Goal: Task Accomplishment & Management: Use online tool/utility

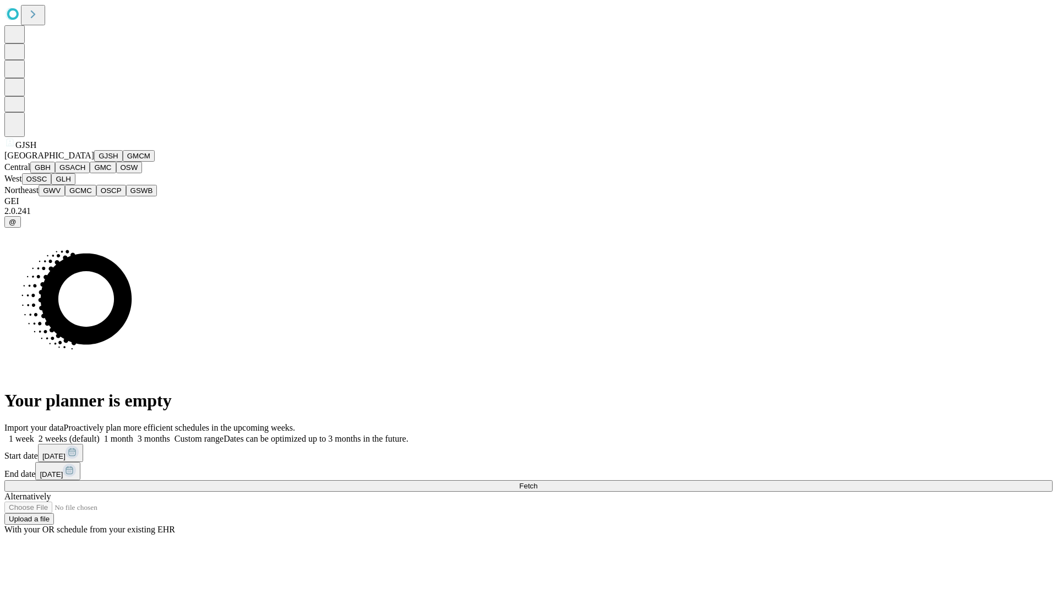
click at [94, 162] on button "GJSH" at bounding box center [108, 156] width 29 height 12
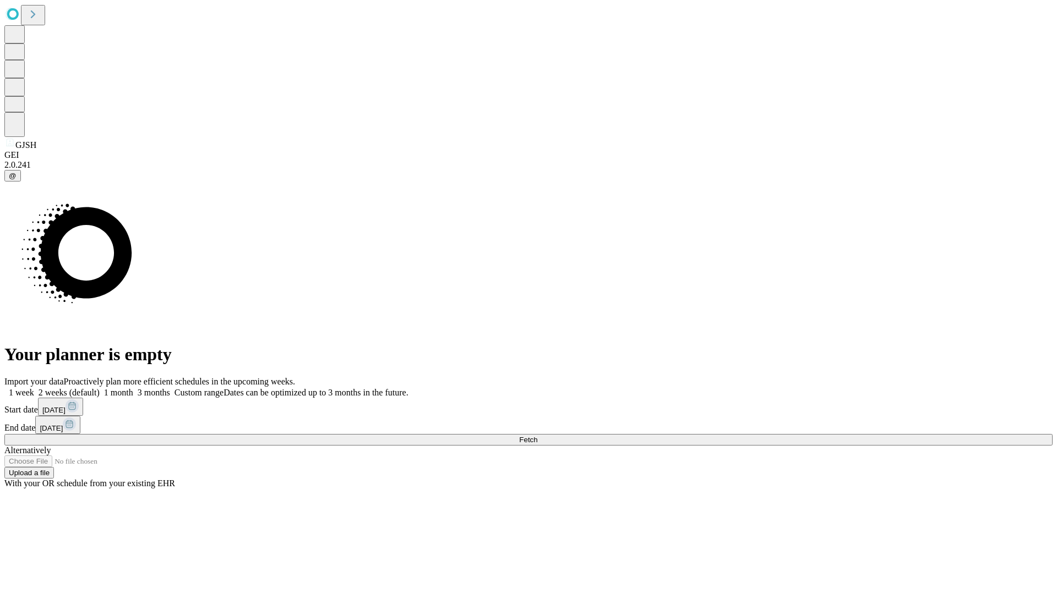
click at [133, 388] on label "1 month" at bounding box center [117, 392] width 34 height 9
click at [537, 436] on span "Fetch" at bounding box center [528, 440] width 18 height 8
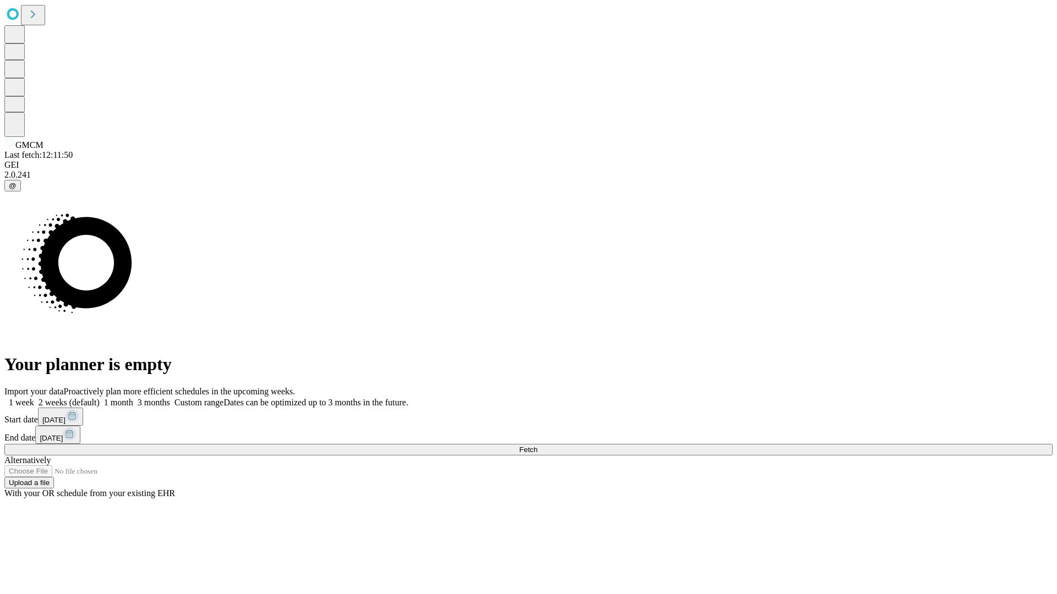
click at [133, 398] on label "1 month" at bounding box center [117, 402] width 34 height 9
click at [537, 446] on span "Fetch" at bounding box center [528, 450] width 18 height 8
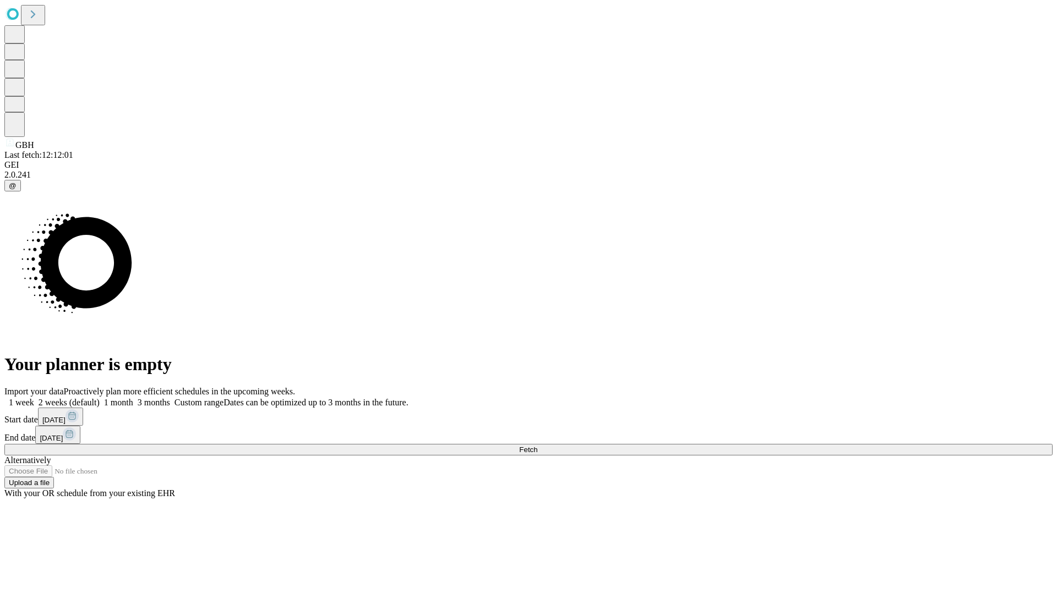
click at [133, 398] on label "1 month" at bounding box center [117, 402] width 34 height 9
click at [537, 446] on span "Fetch" at bounding box center [528, 450] width 18 height 8
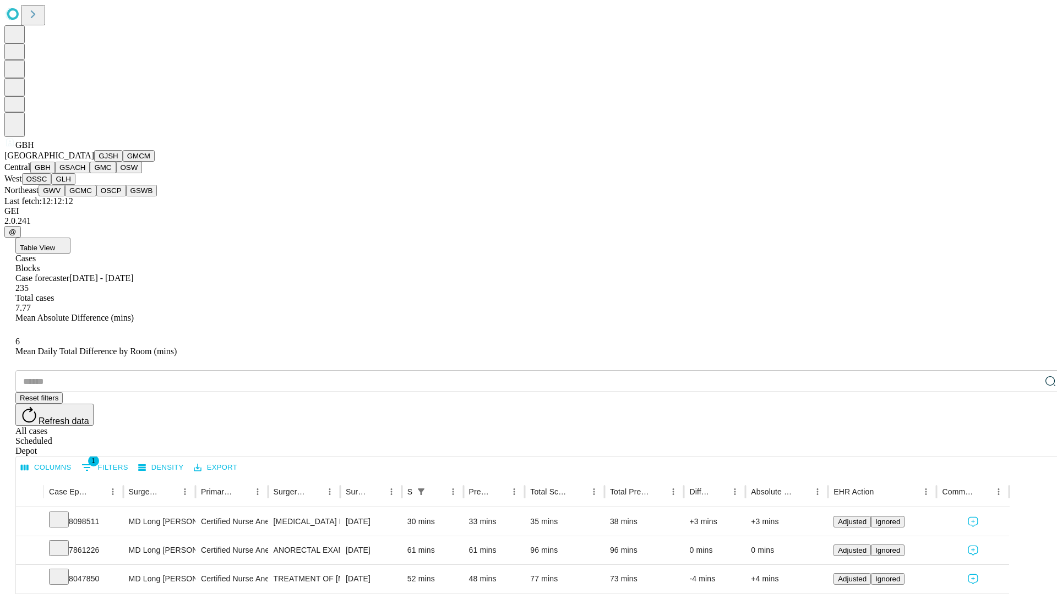
click at [85, 173] on button "GSACH" at bounding box center [72, 168] width 35 height 12
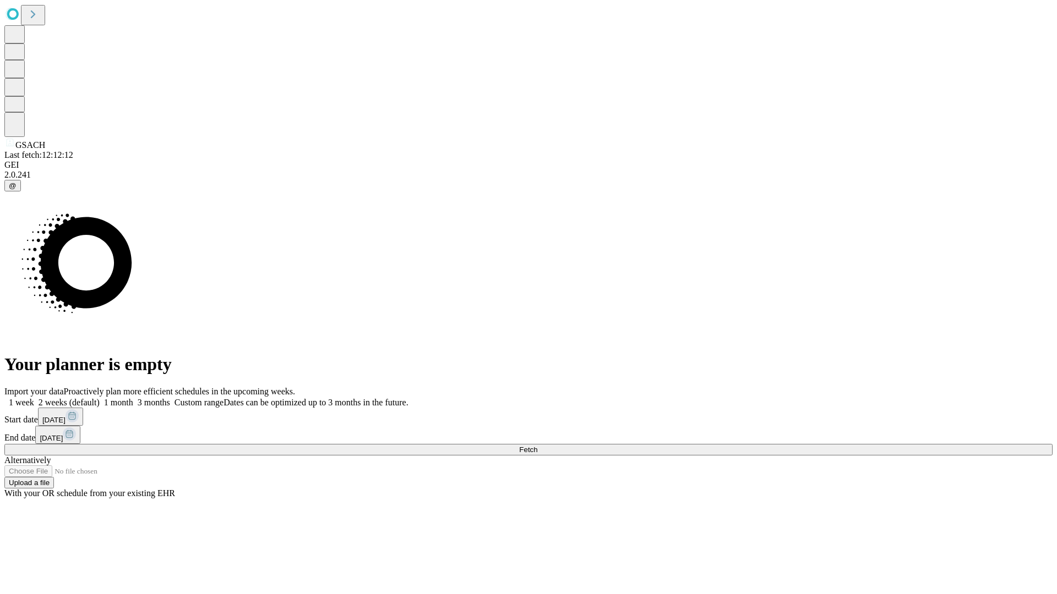
click at [133, 398] on label "1 month" at bounding box center [117, 402] width 34 height 9
click at [537, 446] on span "Fetch" at bounding box center [528, 450] width 18 height 8
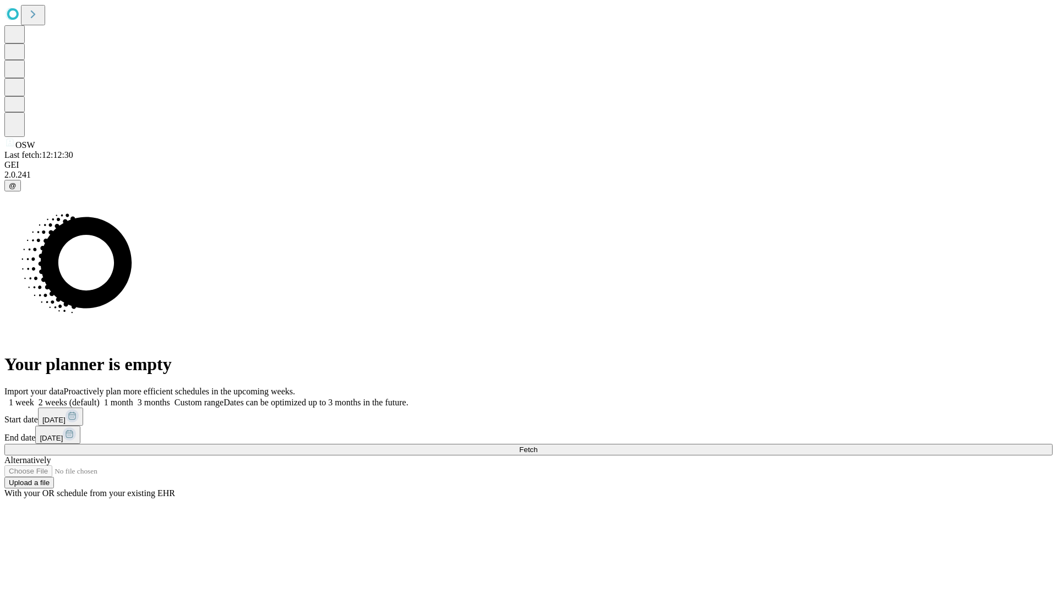
click at [537, 446] on span "Fetch" at bounding box center [528, 450] width 18 height 8
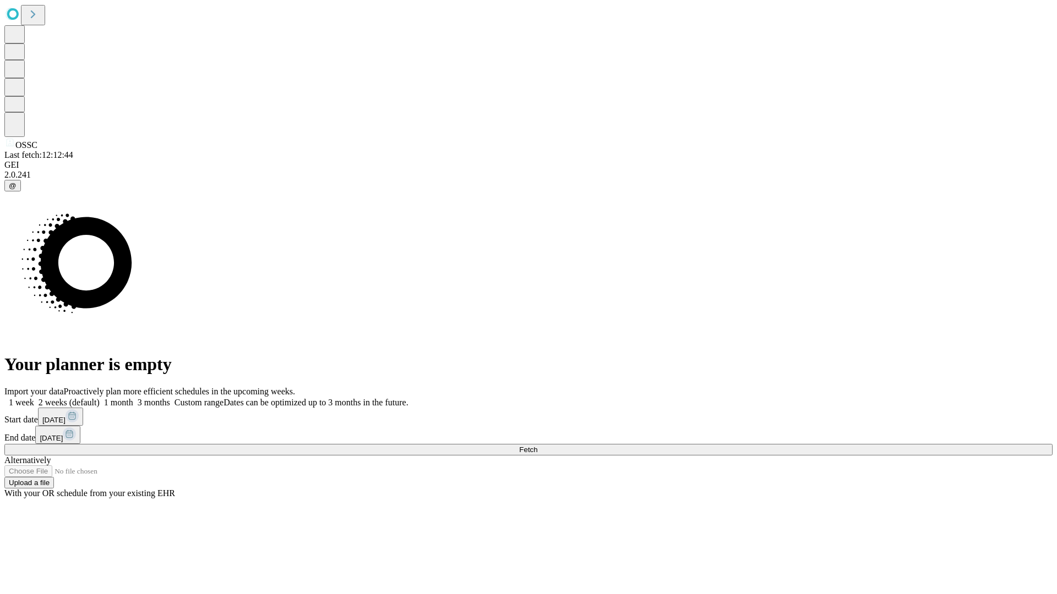
click at [537, 446] on span "Fetch" at bounding box center [528, 450] width 18 height 8
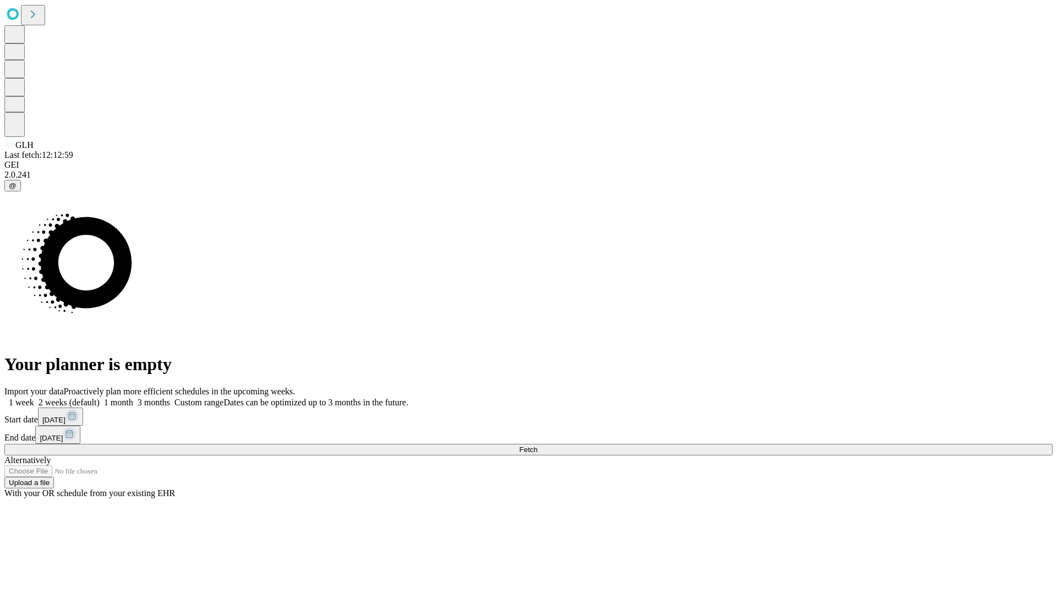
click at [133, 398] on label "1 month" at bounding box center [117, 402] width 34 height 9
click at [537, 446] on span "Fetch" at bounding box center [528, 450] width 18 height 8
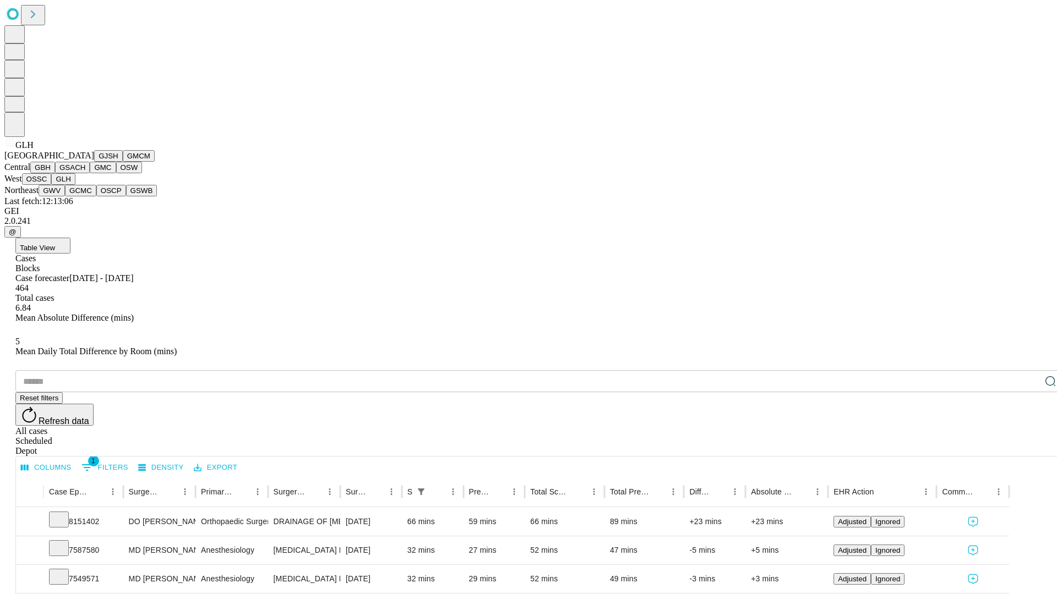
click at [65, 197] on button "GWV" at bounding box center [52, 191] width 26 height 12
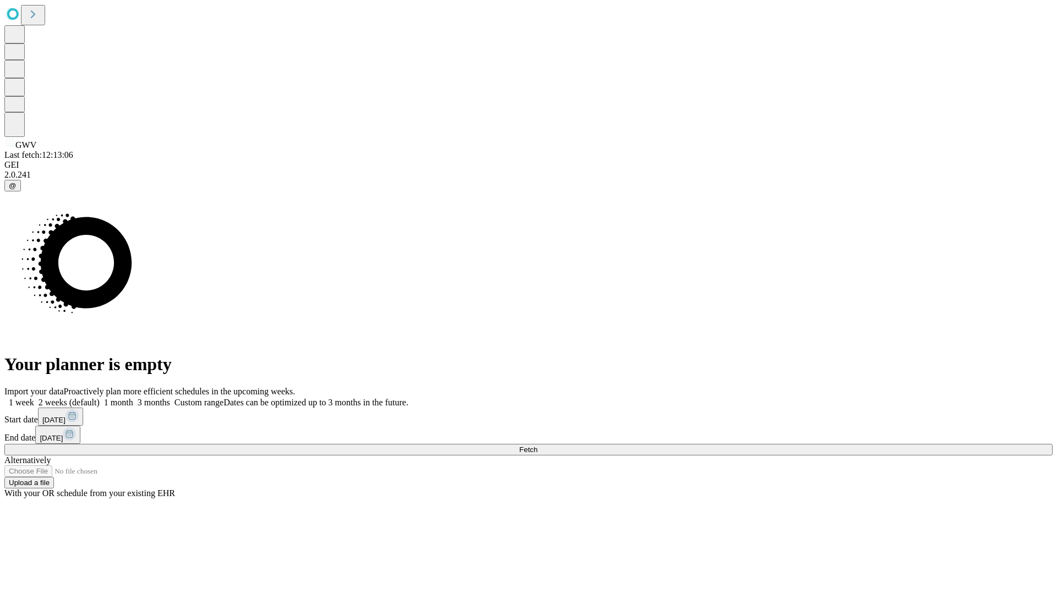
click at [133, 398] on label "1 month" at bounding box center [117, 402] width 34 height 9
click at [537, 446] on span "Fetch" at bounding box center [528, 450] width 18 height 8
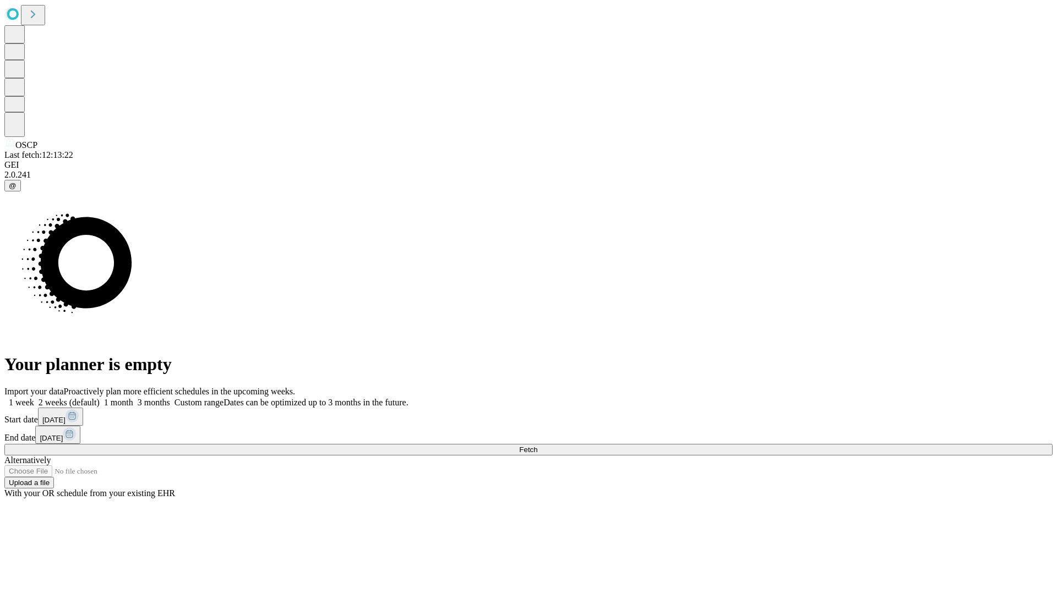
click at [133, 398] on label "1 month" at bounding box center [117, 402] width 34 height 9
click at [537, 446] on span "Fetch" at bounding box center [528, 450] width 18 height 8
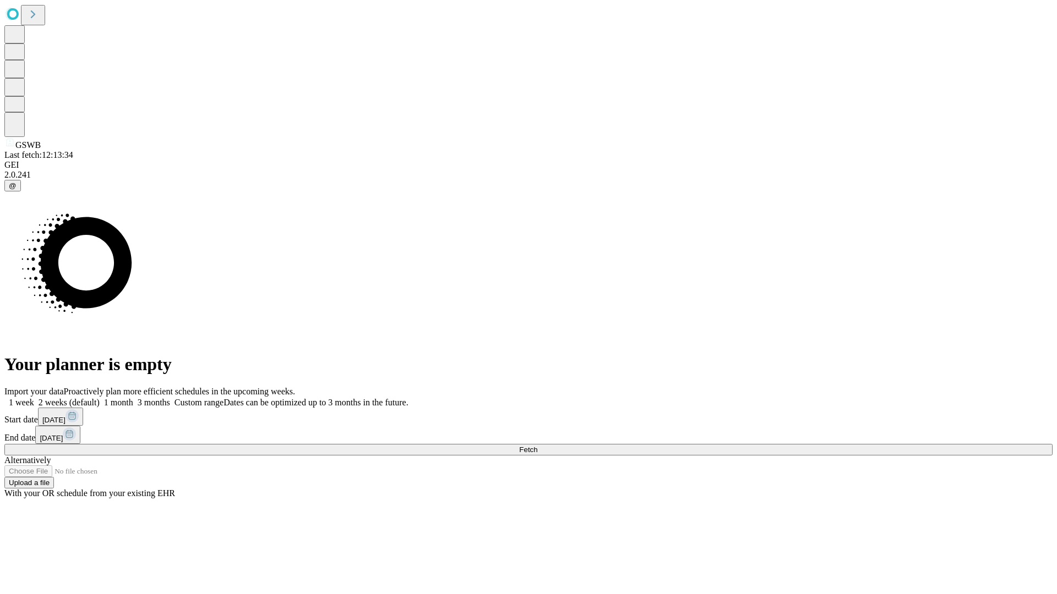
click at [133, 398] on label "1 month" at bounding box center [117, 402] width 34 height 9
click at [537, 446] on span "Fetch" at bounding box center [528, 450] width 18 height 8
